Goal: Find specific page/section: Find specific page/section

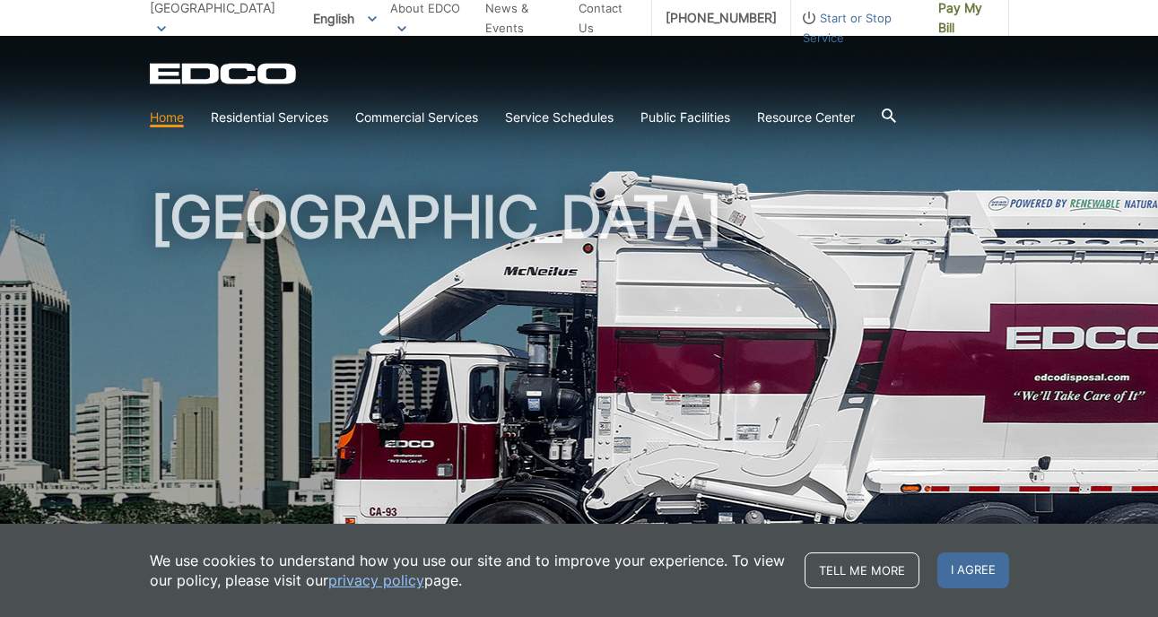
click at [166, 26] on icon at bounding box center [161, 29] width 9 height 6
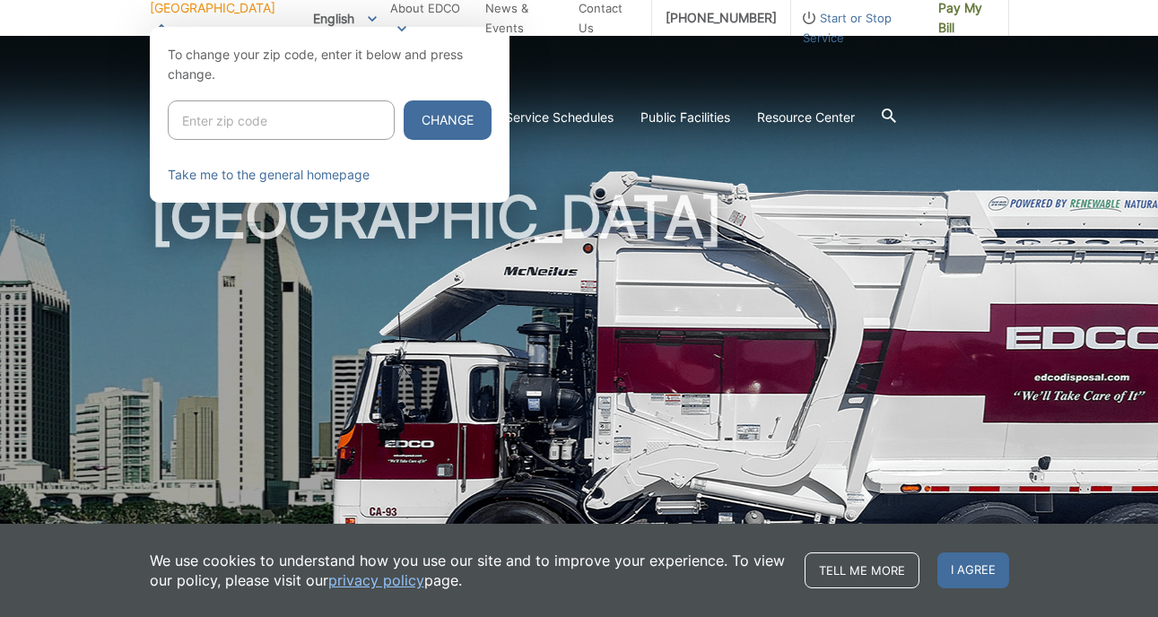
click at [213, 129] on input "Enter zip code" at bounding box center [281, 119] width 227 height 39
paste input "92061"
type input "92061"
click at [409, 112] on button "Change" at bounding box center [448, 119] width 88 height 39
